Goal: Use online tool/utility: Utilize a website feature to perform a specific function

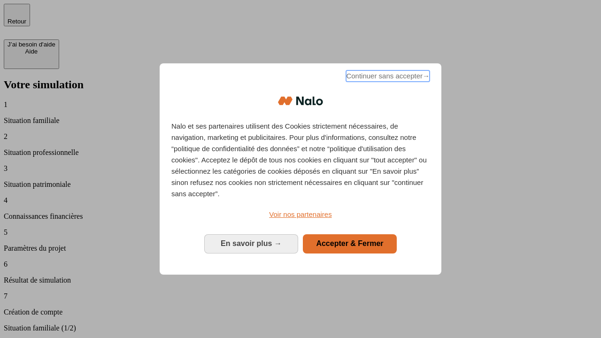
click at [387, 77] on span "Continuer sans accepter →" at bounding box center [388, 75] width 84 height 11
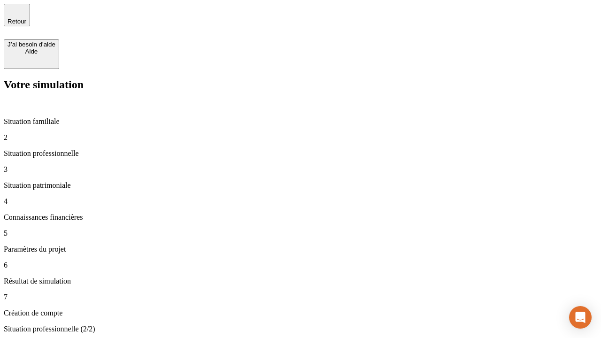
type input "30 000"
type input "1 000"
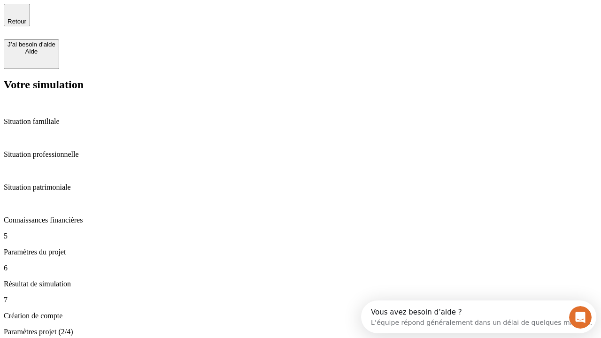
type input "40"
type input "200 000"
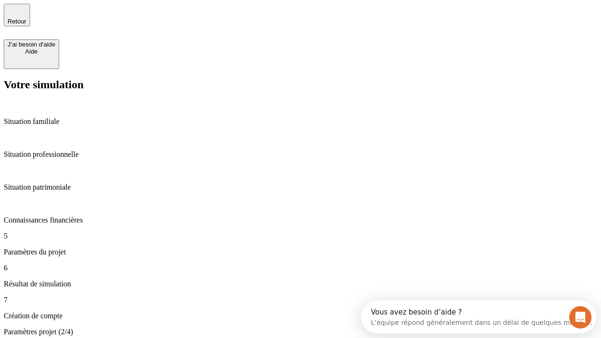
type input "640"
